Goal: Task Accomplishment & Management: Manage account settings

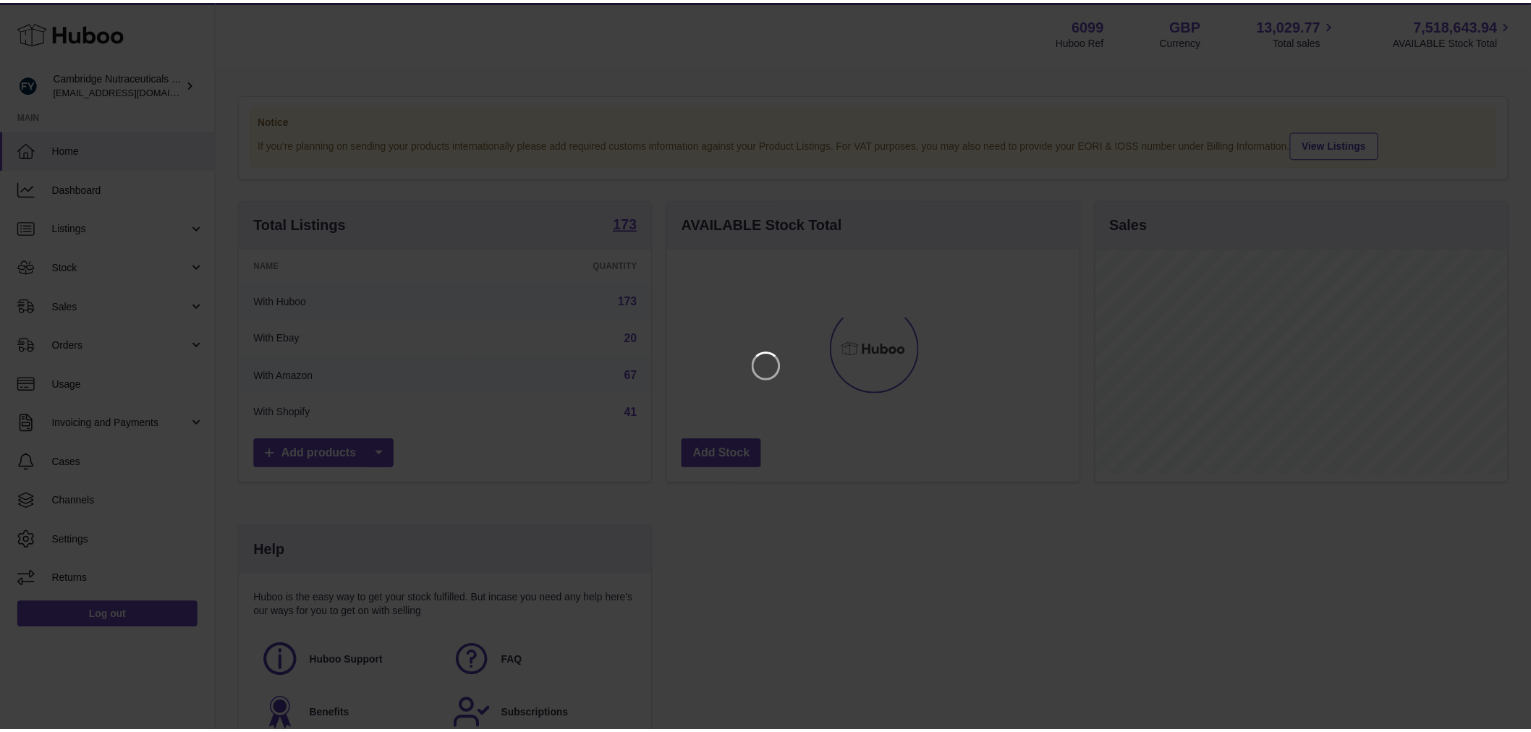
scroll to position [226, 415]
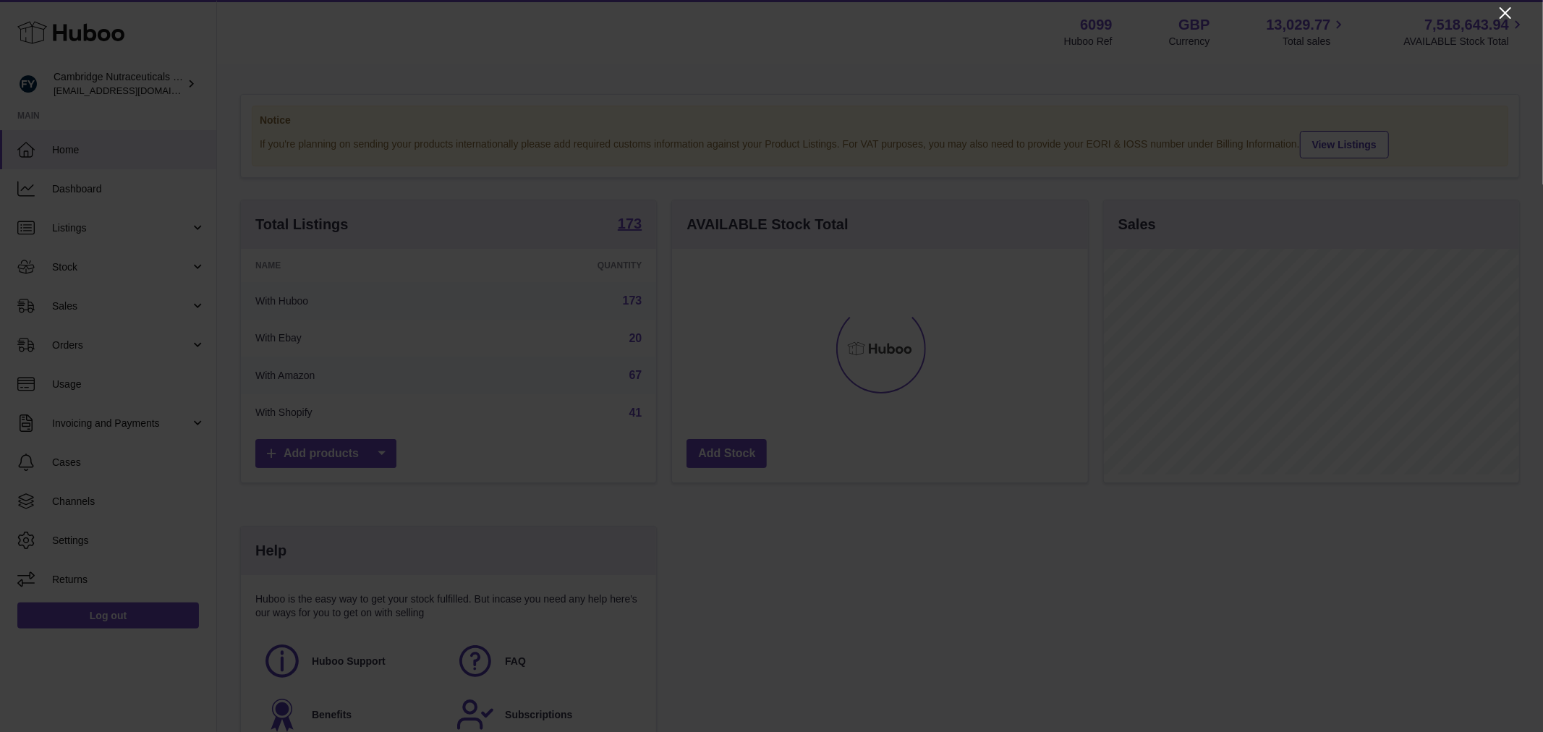
click at [1498, 13] on icon "Close" at bounding box center [1505, 12] width 17 height 17
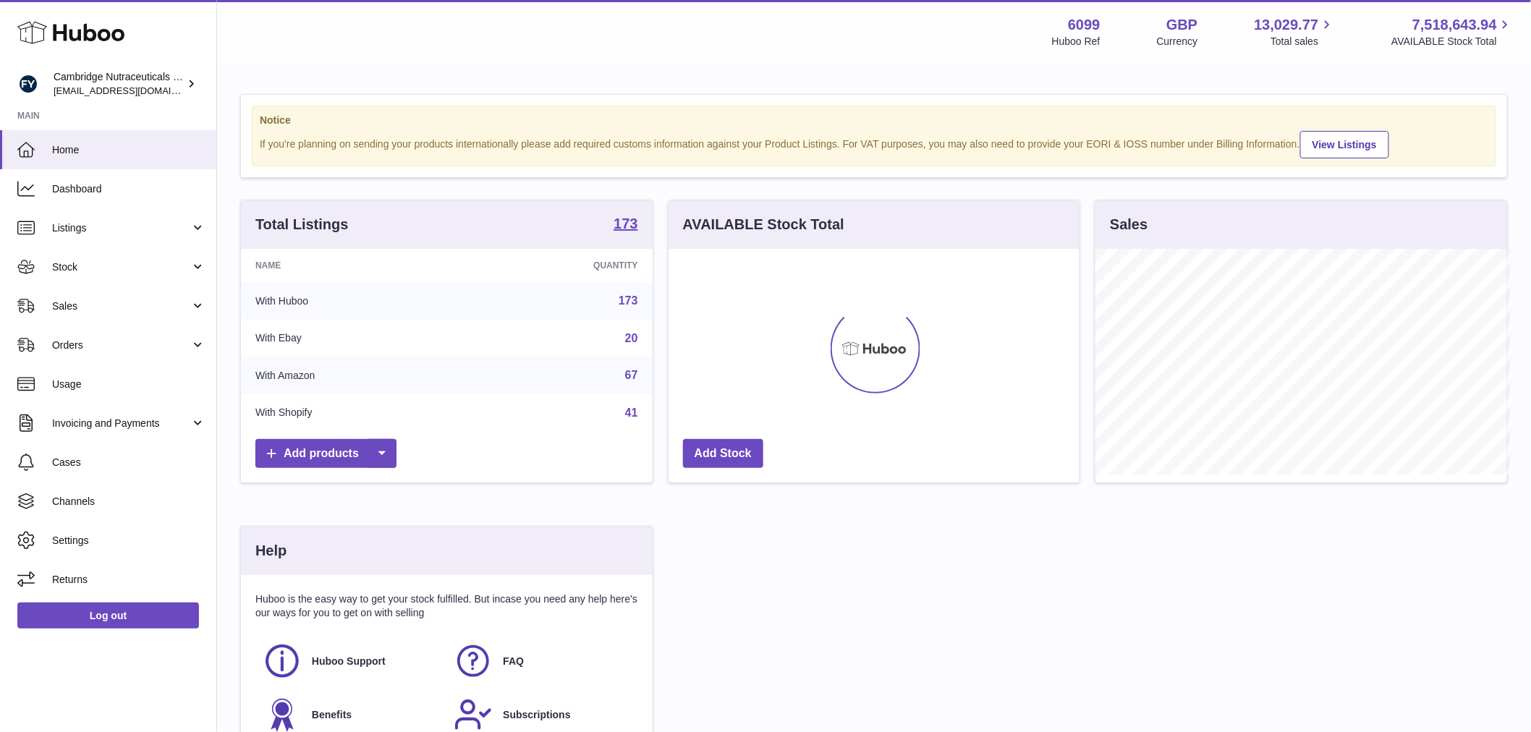
scroll to position [723209, 723024]
click at [112, 252] on link "Stock" at bounding box center [108, 266] width 216 height 39
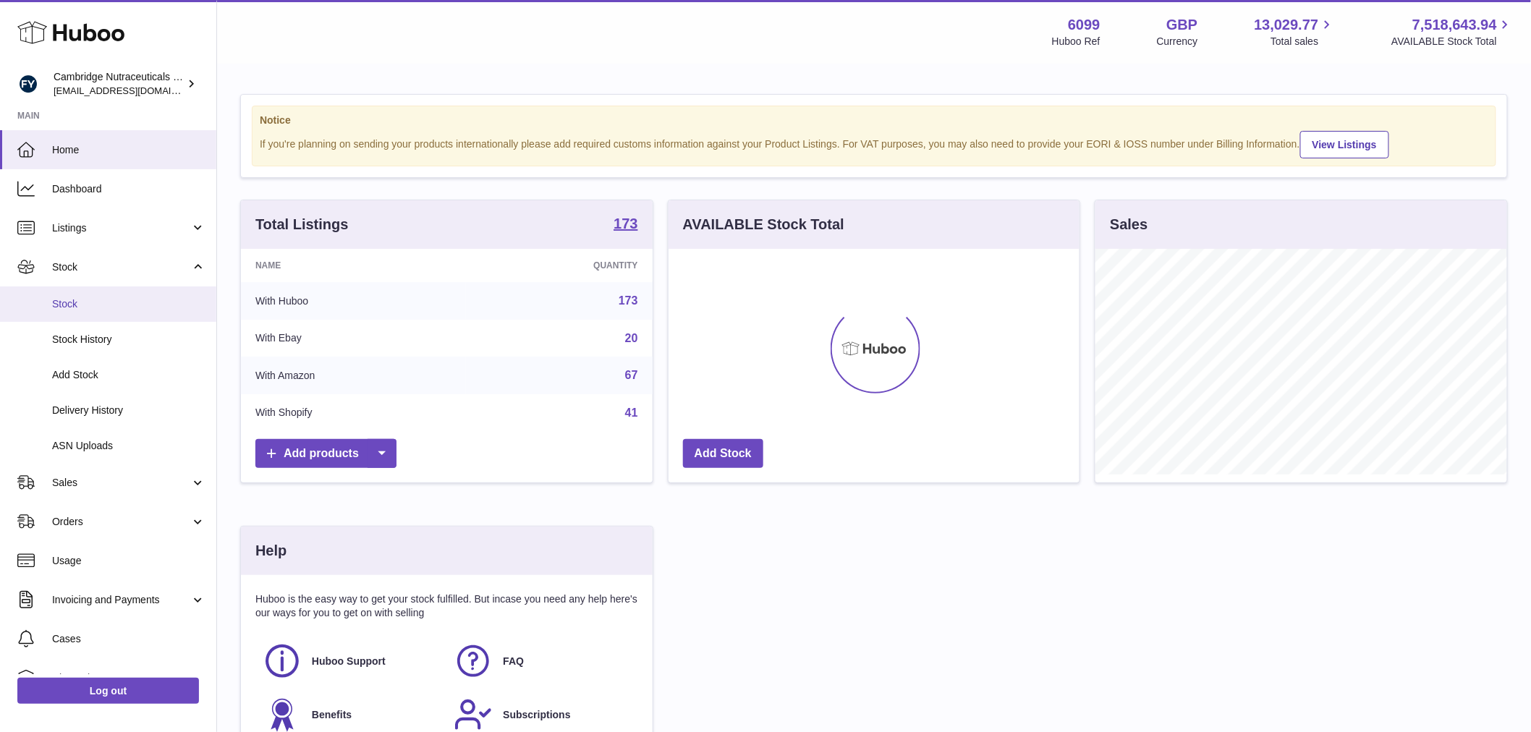
click at [117, 292] on link "Stock" at bounding box center [108, 303] width 216 height 35
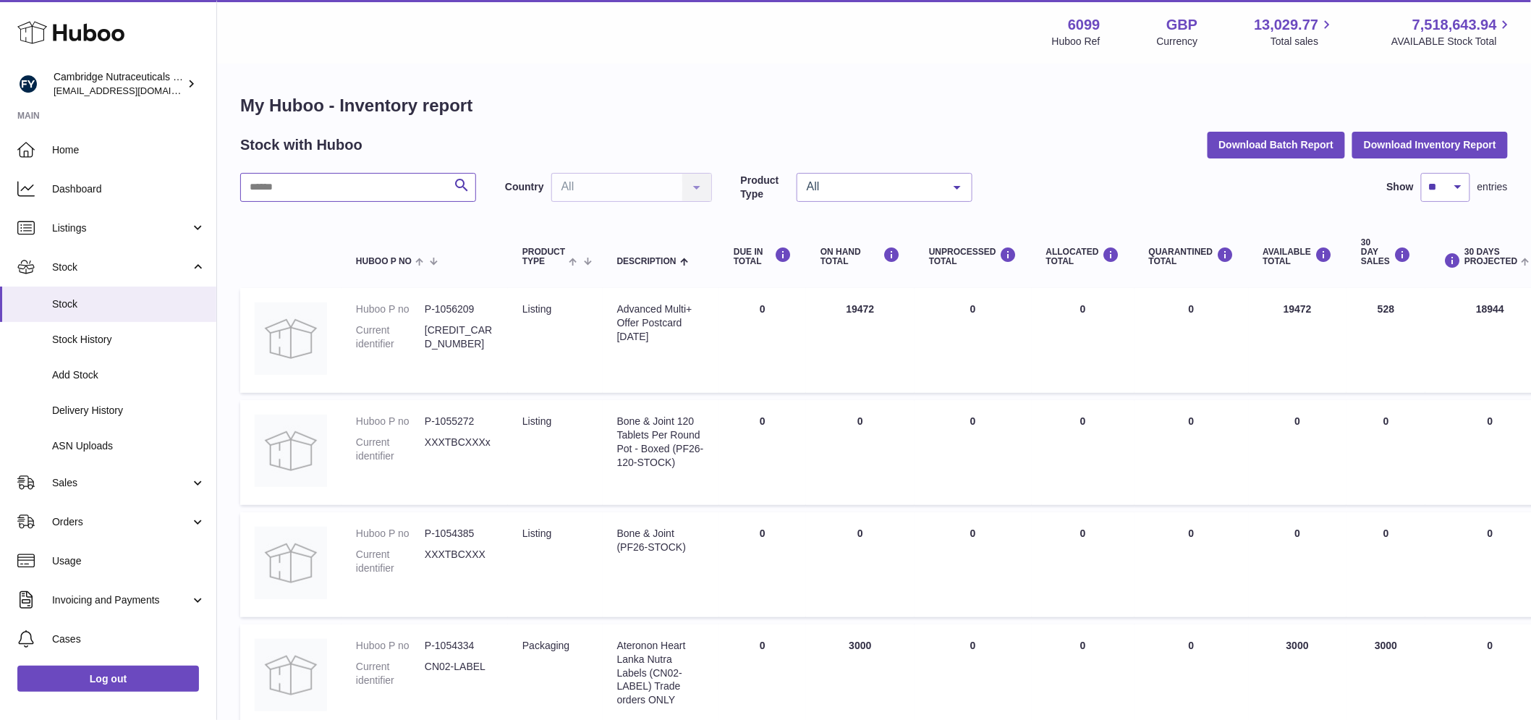
click at [312, 183] on input "text" at bounding box center [358, 187] width 236 height 29
type input "*********"
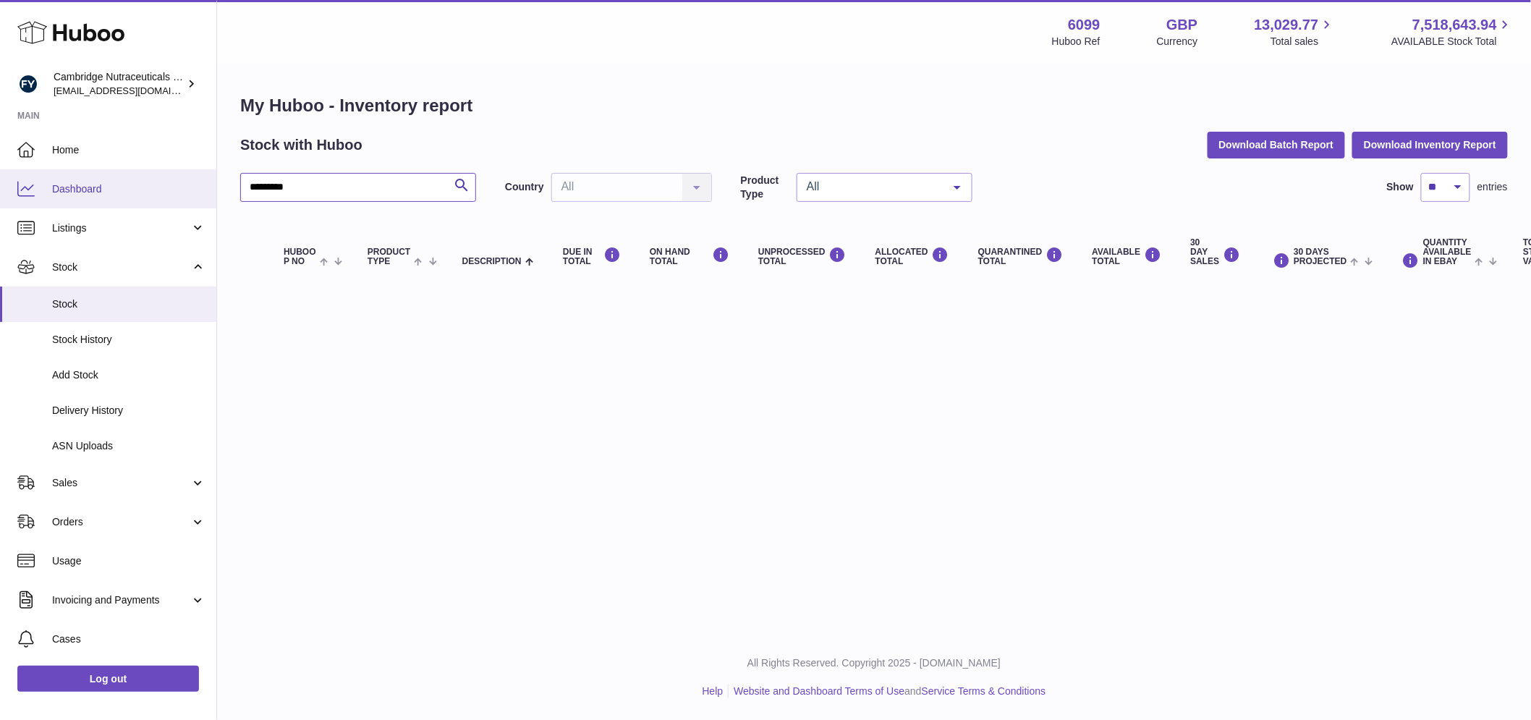
drag, startPoint x: 312, startPoint y: 191, endPoint x: 165, endPoint y: 192, distance: 146.9
click at [165, 192] on div "Huboo Cambridge Nutraceuticals Ltd [EMAIL_ADDRESS][DOMAIN_NAME] Main Home Dashb…" at bounding box center [765, 360] width 1531 height 720
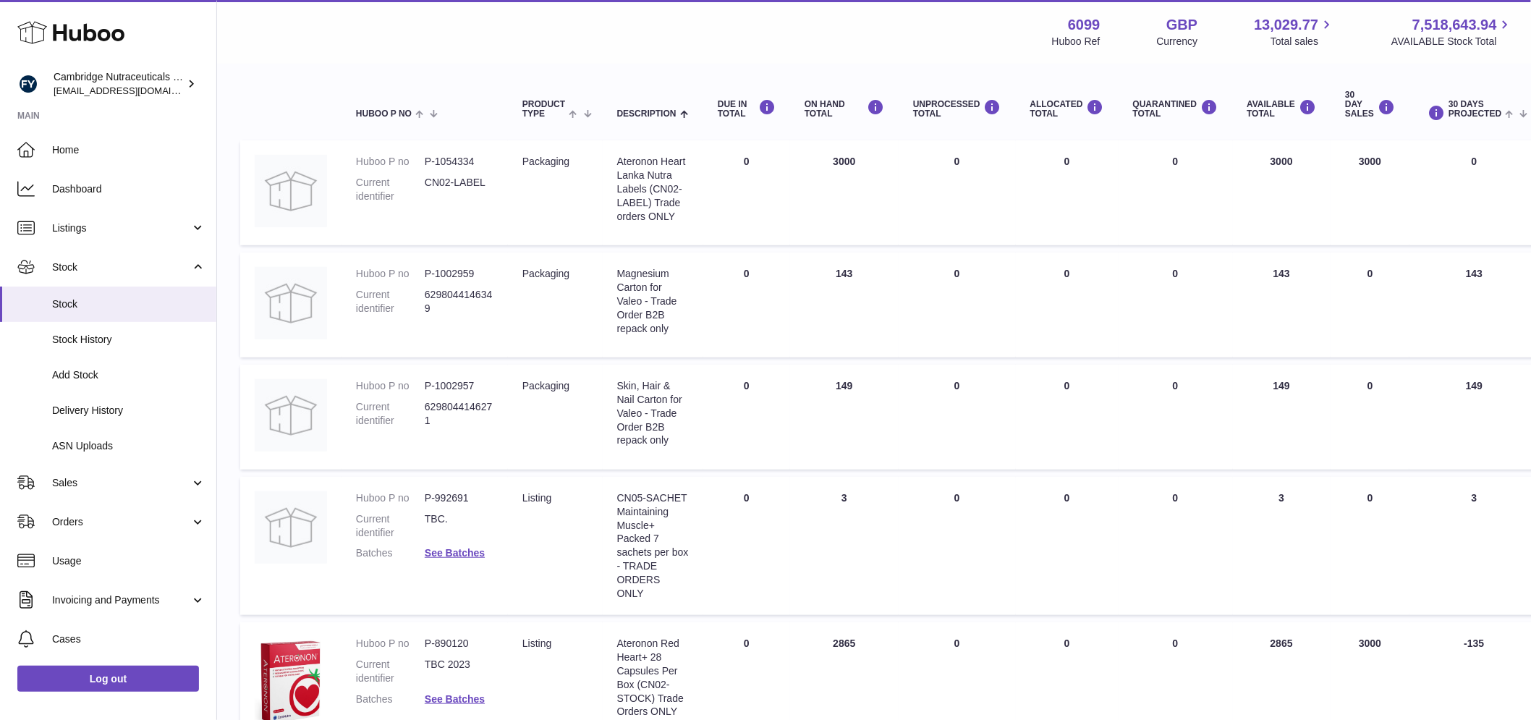
scroll to position [161, 0]
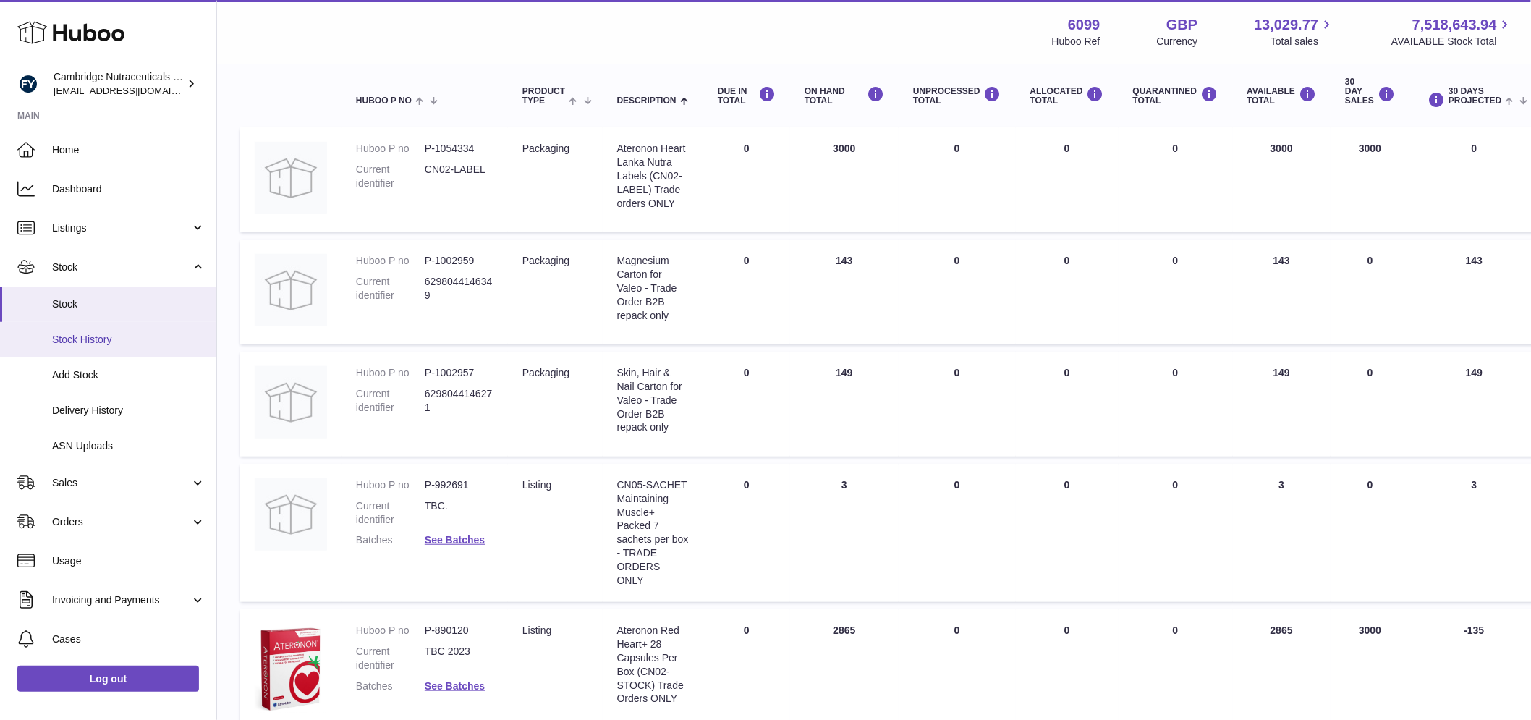
type input "*****"
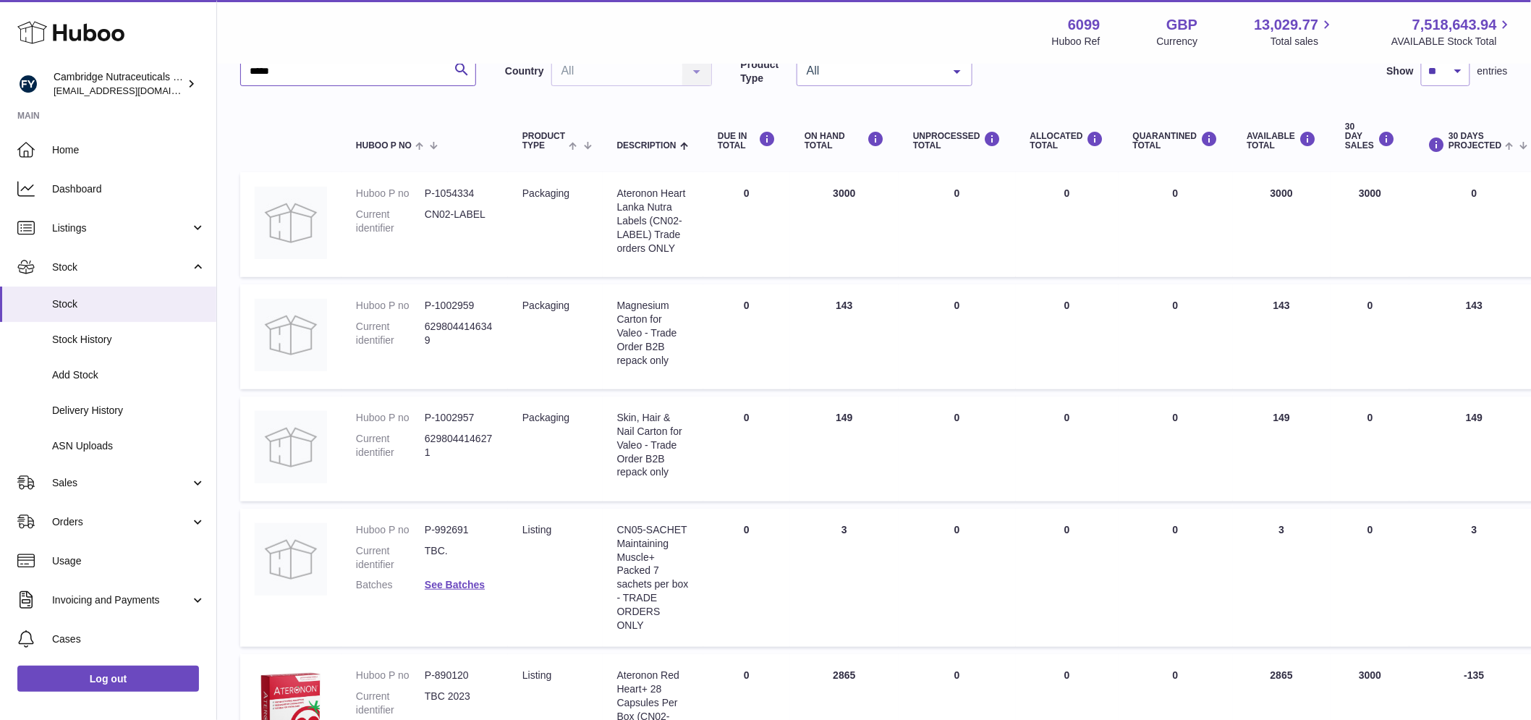
scroll to position [241, 0]
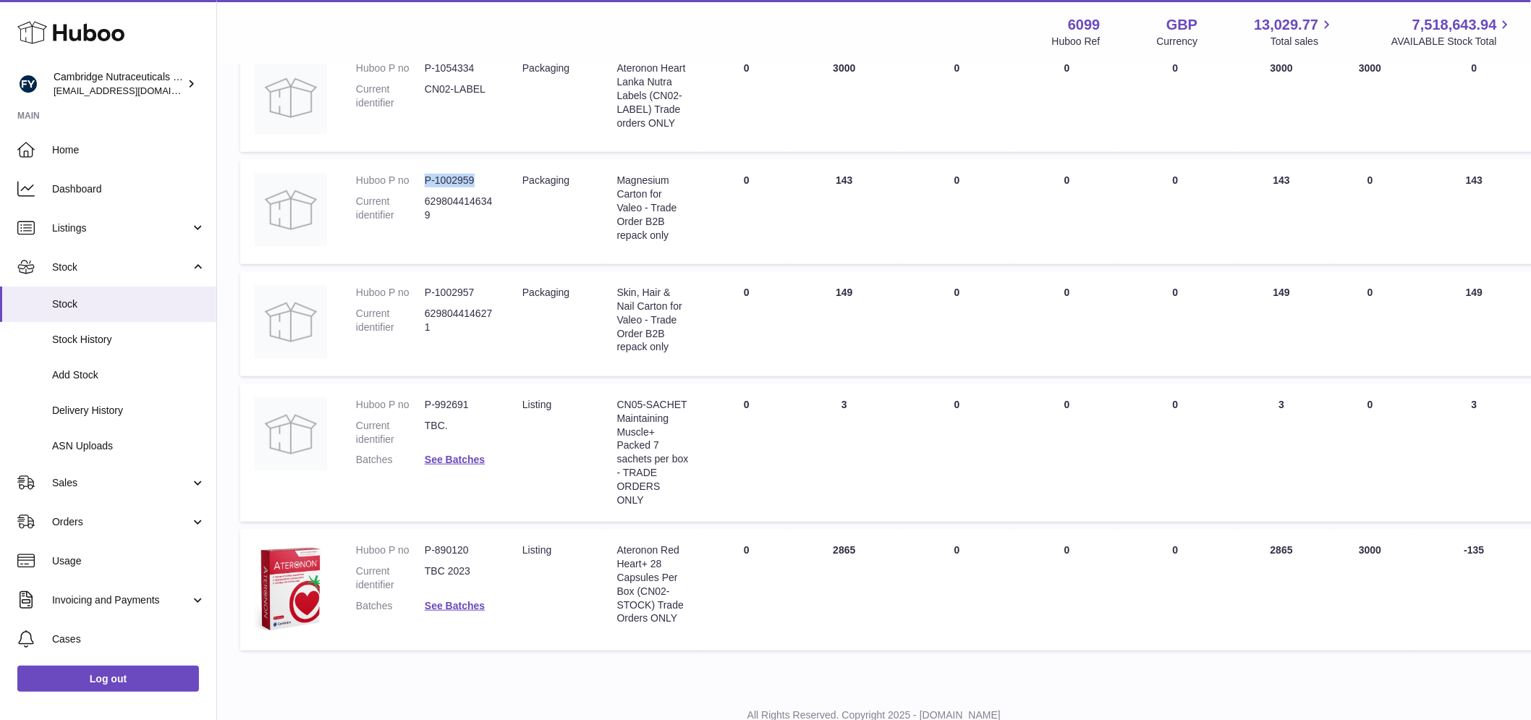
drag, startPoint x: 472, startPoint y: 179, endPoint x: 416, endPoint y: 175, distance: 56.5
click at [416, 175] on dl "Huboo P no P-1002959 Current identifier 6298044146349" at bounding box center [424, 202] width 137 height 56
copy dl "P-1002959"
click at [156, 685] on link "Log out" at bounding box center [108, 679] width 182 height 26
